Goal: Task Accomplishment & Management: Complete application form

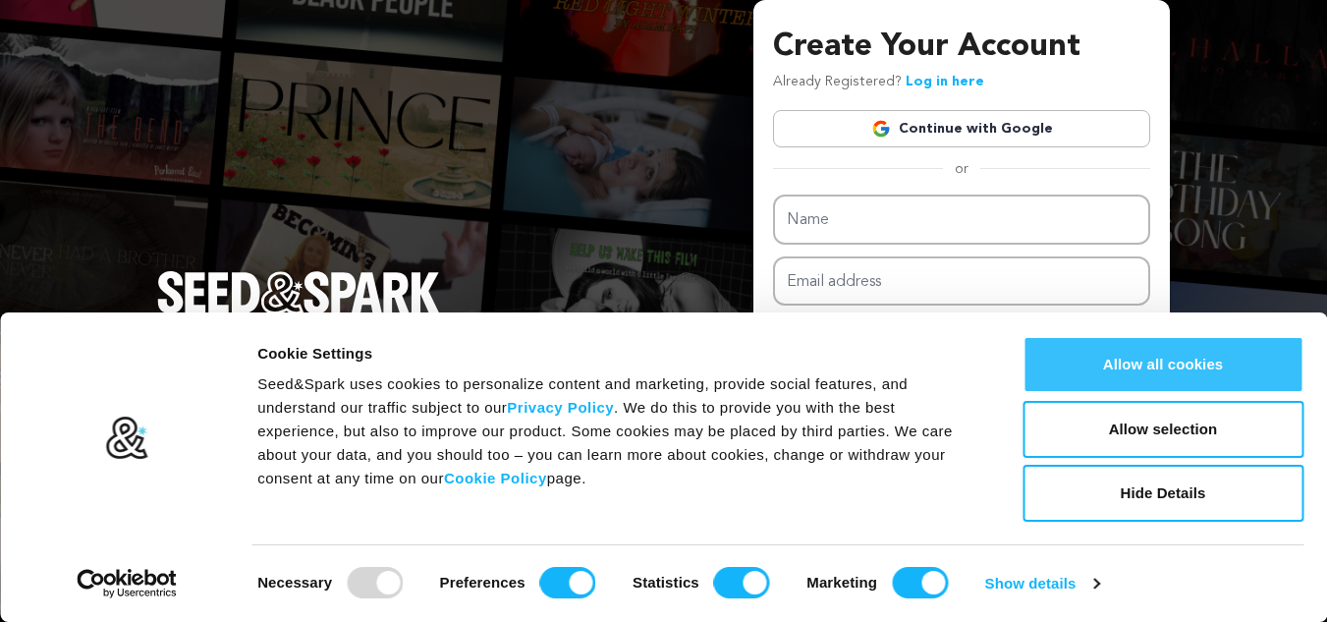
click at [1206, 361] on button "Allow all cookies" at bounding box center [1163, 364] width 281 height 57
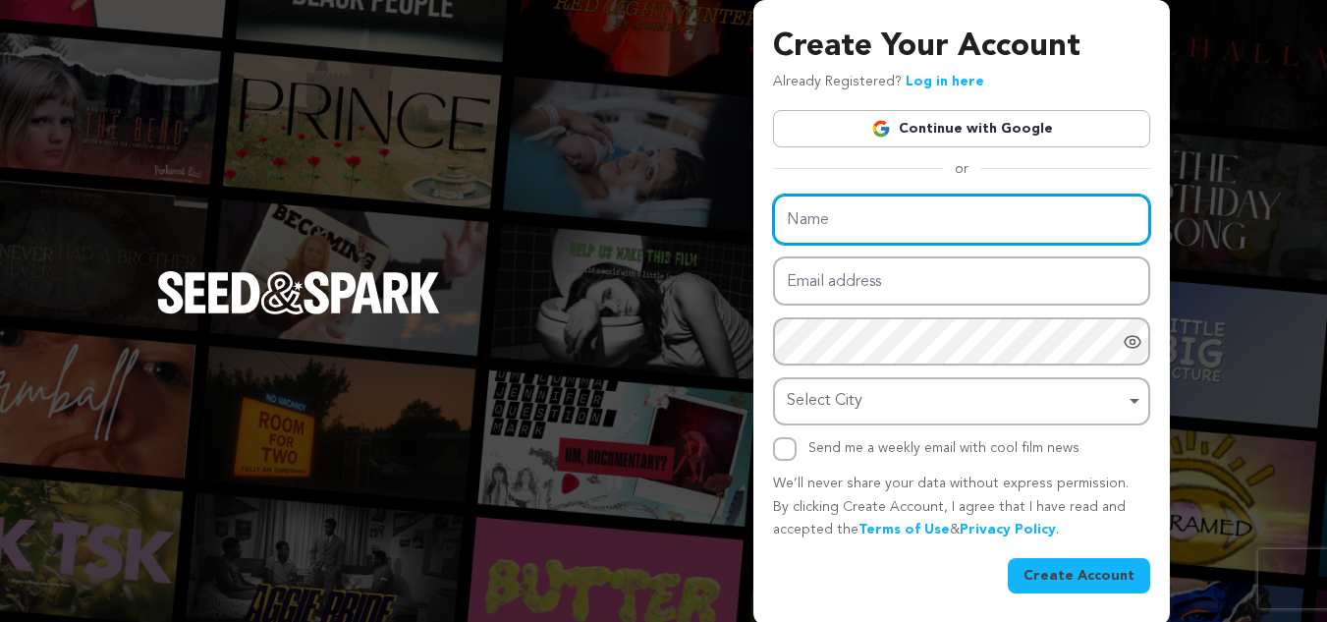
click at [916, 215] on input "Name" at bounding box center [961, 220] width 377 height 50
type input "fashionflare"
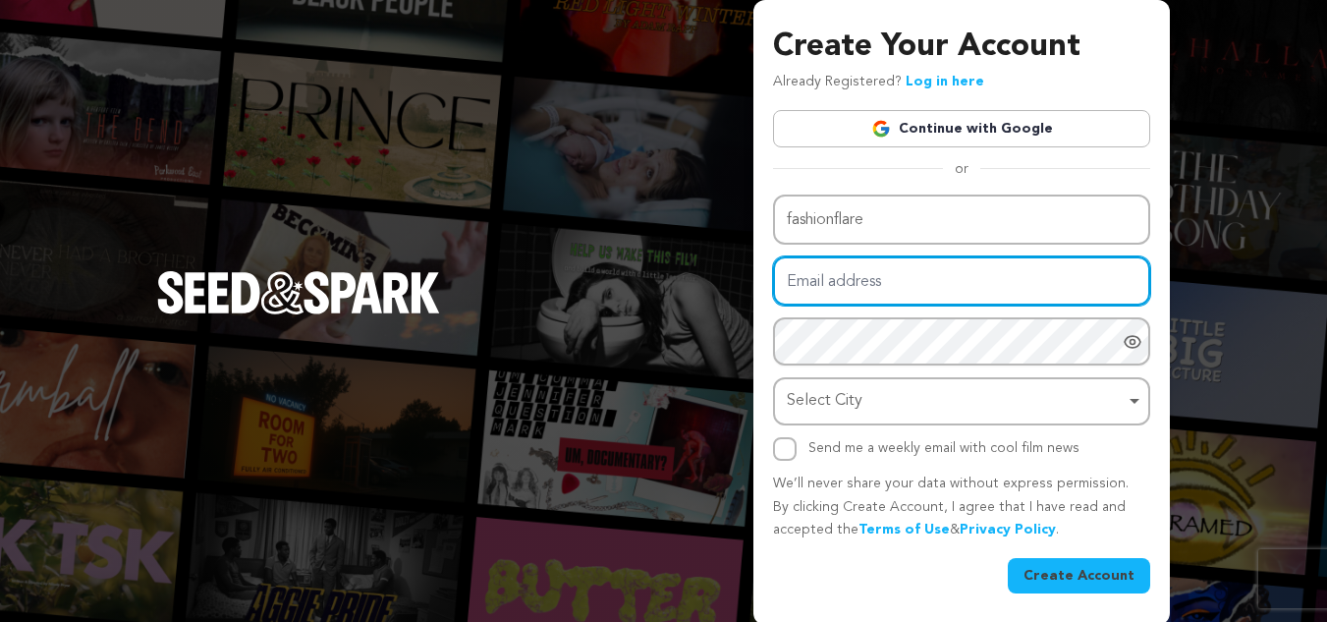
click at [847, 288] on input "Email address" at bounding box center [961, 281] width 377 height 50
click at [866, 282] on input "Email address" at bounding box center [961, 281] width 377 height 50
paste input "[EMAIL_ADDRESS][DOMAIN_NAME]"
type input "[EMAIL_ADDRESS][DOMAIN_NAME]"
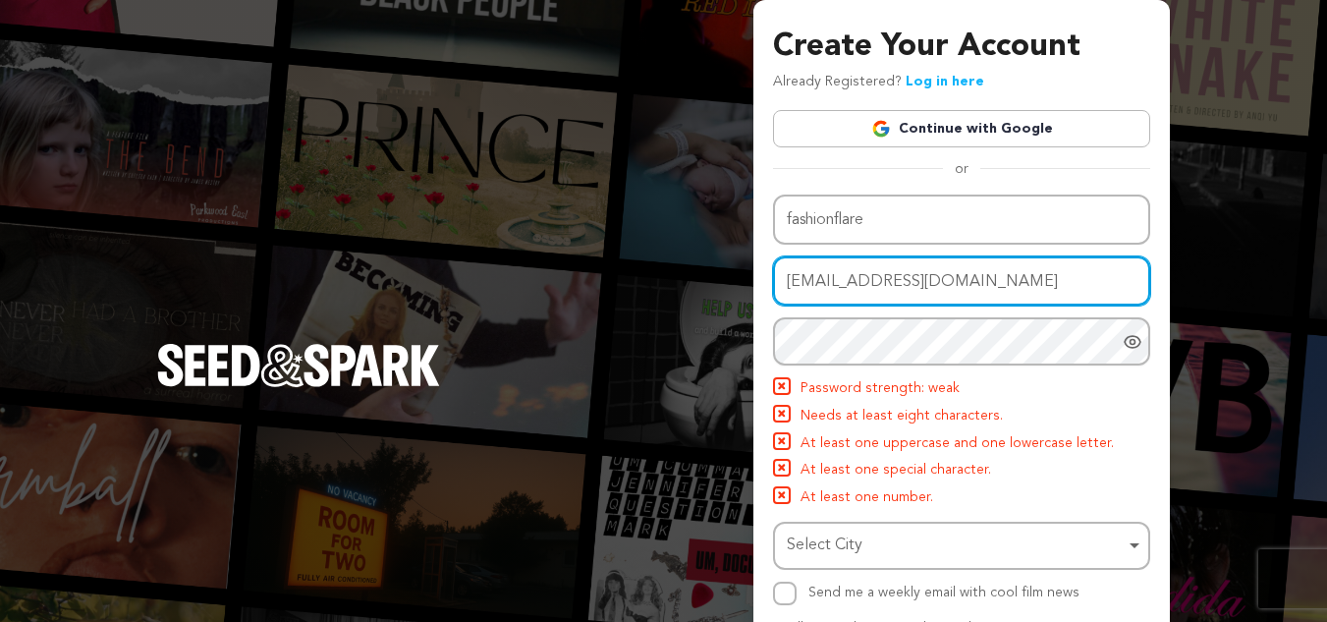
drag, startPoint x: 873, startPoint y: 280, endPoint x: 780, endPoint y: 282, distance: 93.4
click at [780, 282] on input "[EMAIL_ADDRESS][DOMAIN_NAME]" at bounding box center [961, 281] width 377 height 50
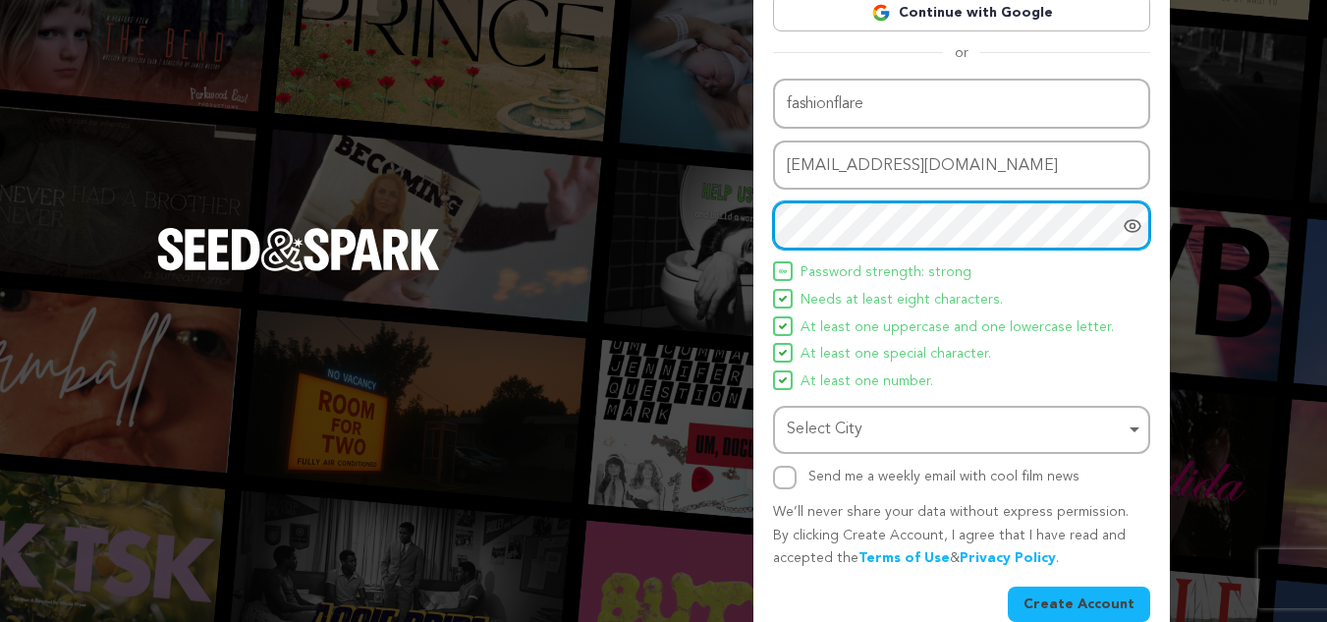
scroll to position [147, 0]
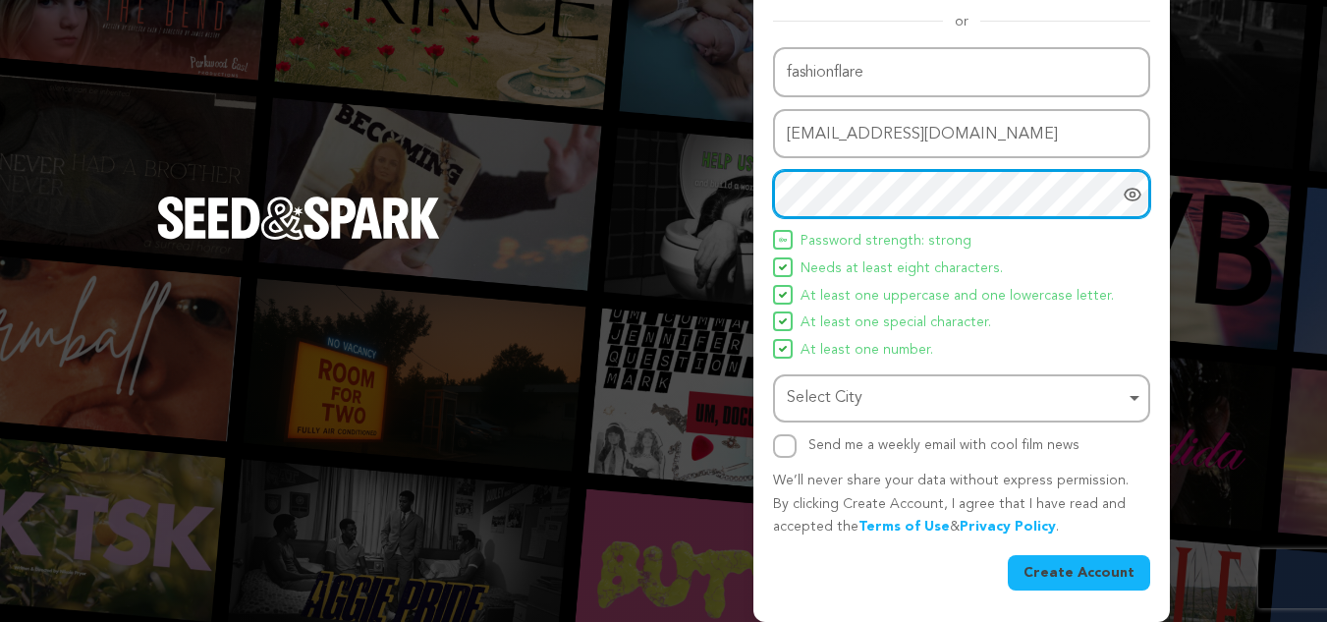
click at [975, 384] on div "Select City Remove item" at bounding box center [956, 398] width 338 height 28
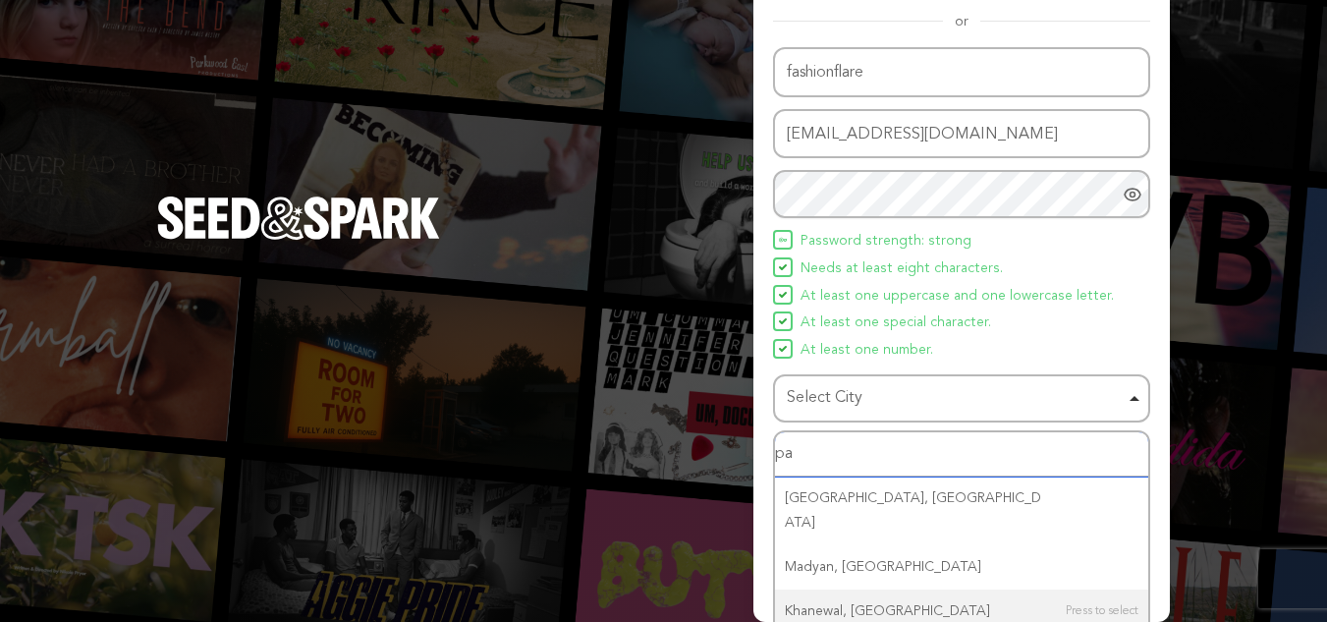
type input "p"
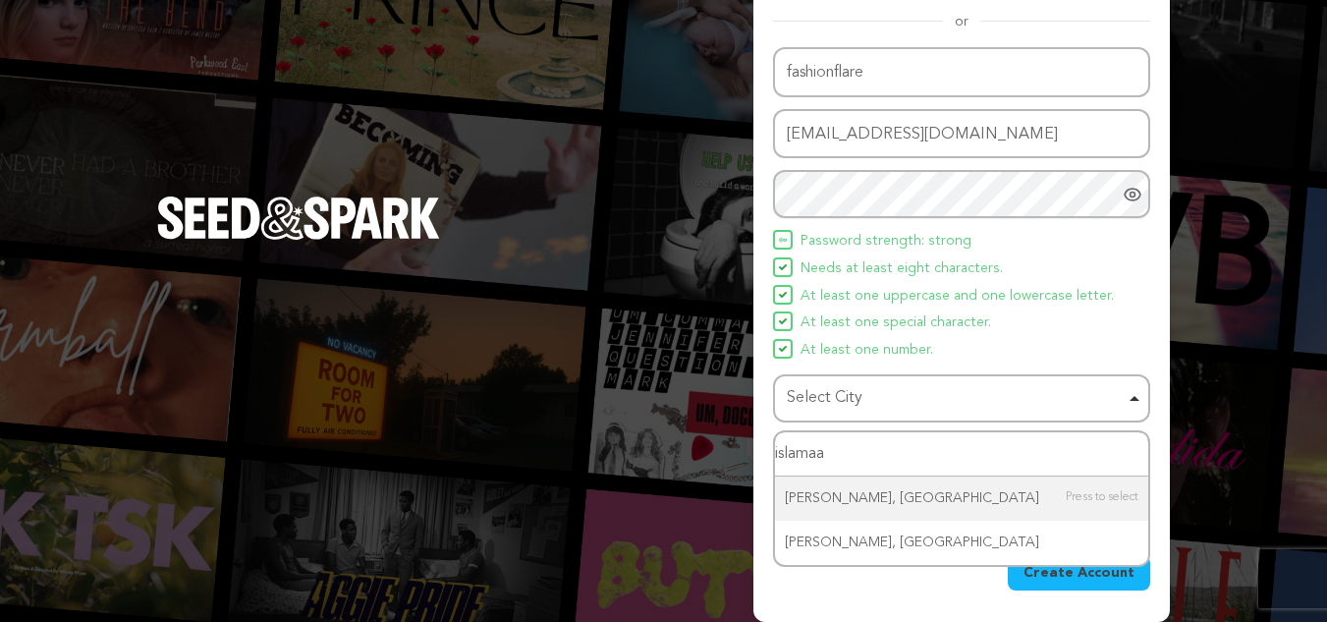
type input "islamaad"
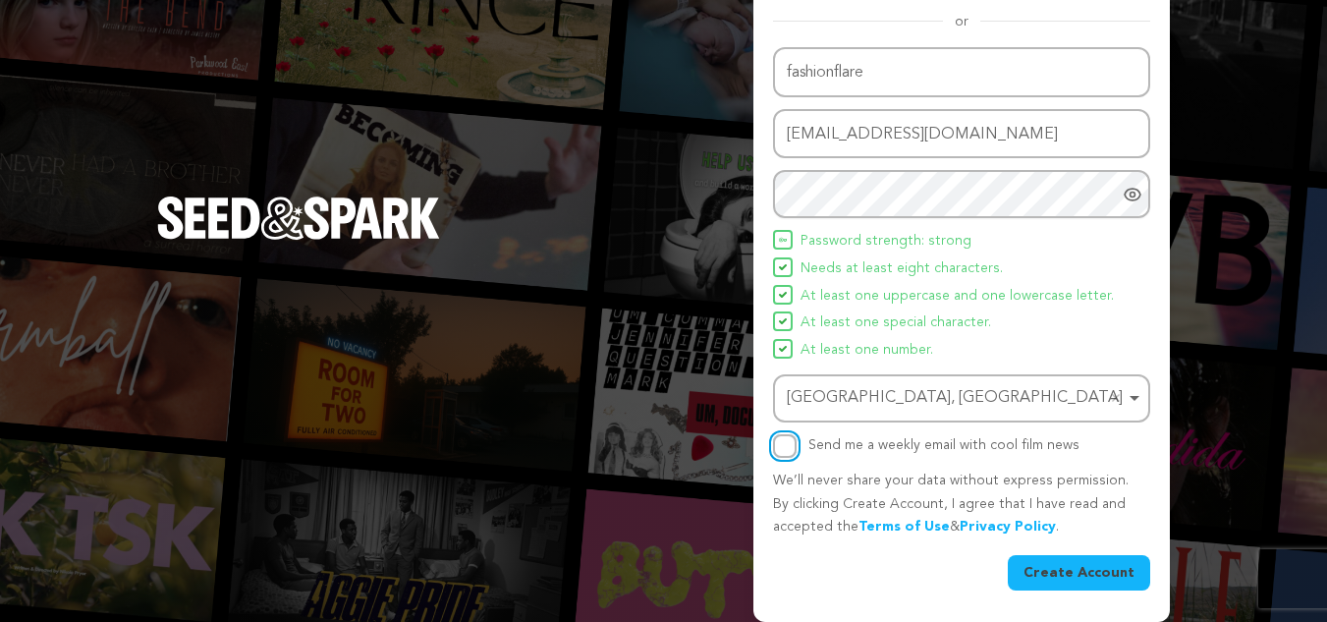
click at [783, 447] on input "Send me a weekly email with cool film news" at bounding box center [785, 446] width 24 height 24
checkbox input "true"
click at [1091, 575] on button "Create Account" at bounding box center [1079, 572] width 142 height 35
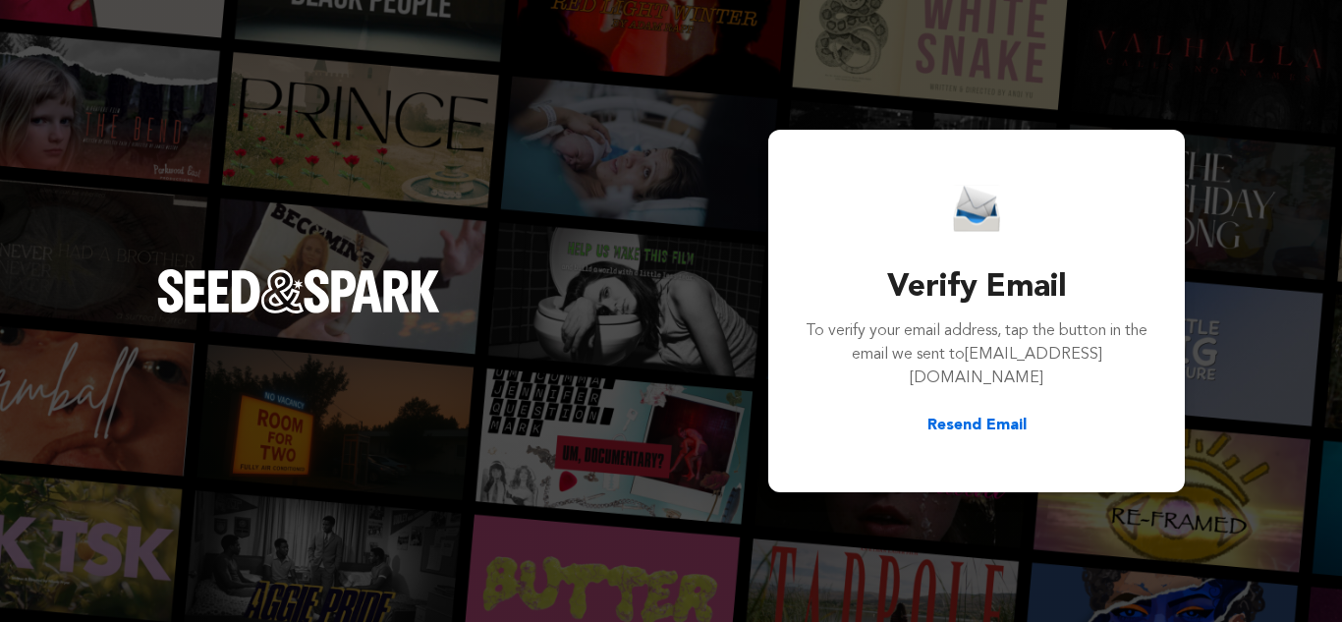
click at [964, 417] on button "Resend Email" at bounding box center [976, 426] width 99 height 24
